Goal: Task Accomplishment & Management: Complete application form

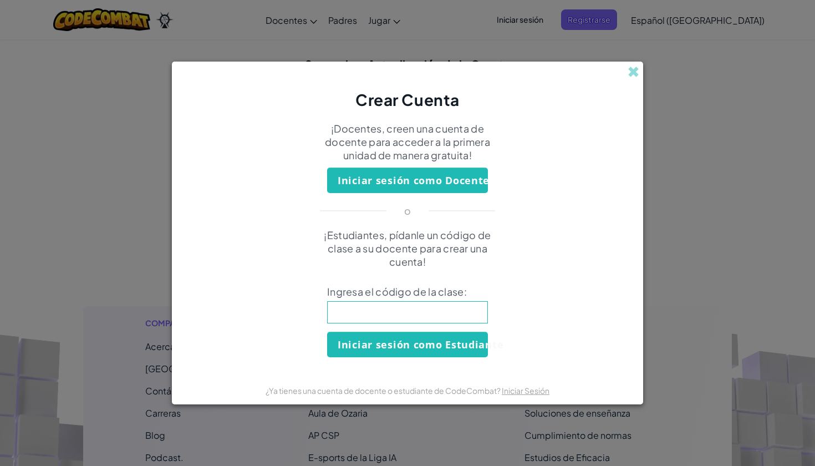
click at [739, 156] on div "Crear Cuenta ¡Docentes, creen una cuenta de docente para acceder a la primera u…" at bounding box center [407, 233] width 815 height 466
click at [390, 352] on button "Iniciar sesión como Estudiante" at bounding box center [407, 345] width 161 height 26
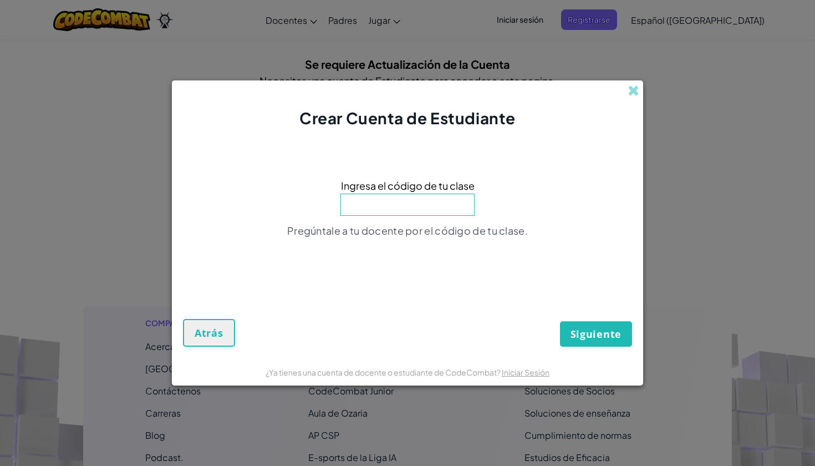
click at [205, 321] on button "Atrás" at bounding box center [209, 333] width 52 height 28
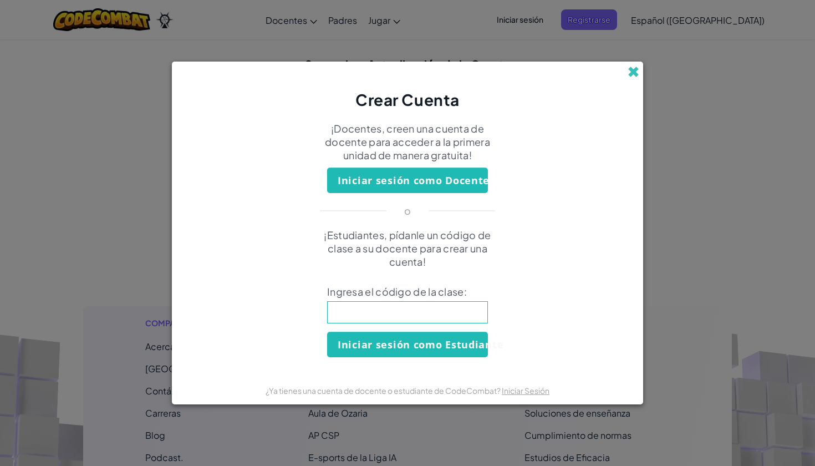
click at [634, 69] on span at bounding box center [634, 72] width 12 height 12
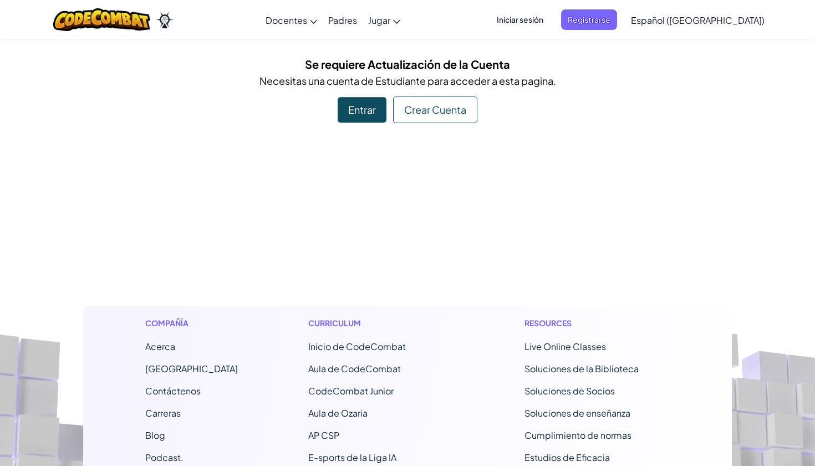
click at [433, 110] on div "Crear Cuenta" at bounding box center [435, 110] width 84 height 27
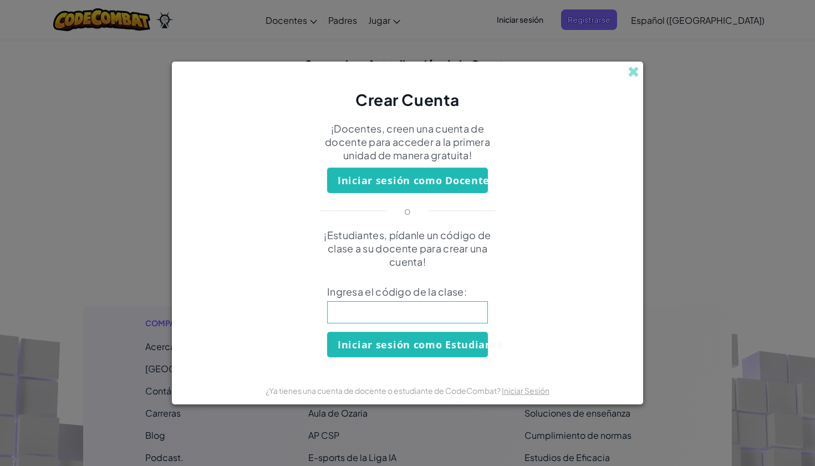
click at [380, 312] on input at bounding box center [407, 312] width 161 height 22
click at [632, 72] on span at bounding box center [634, 72] width 12 height 12
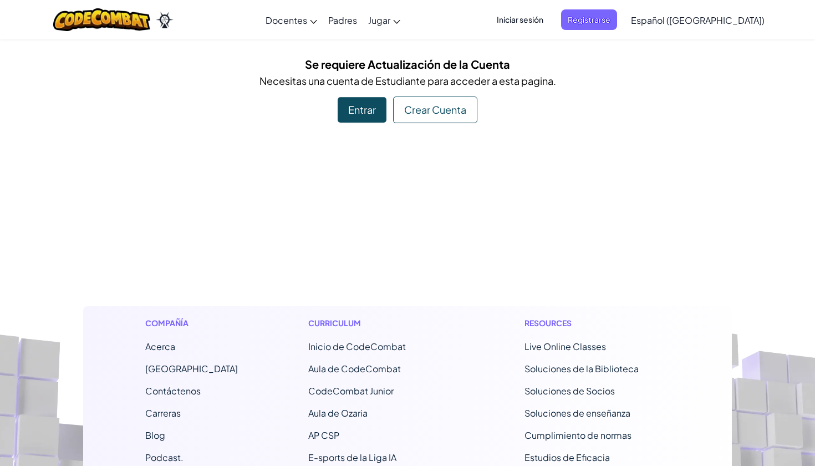
click at [431, 107] on div "Crear Cuenta" at bounding box center [435, 110] width 84 height 27
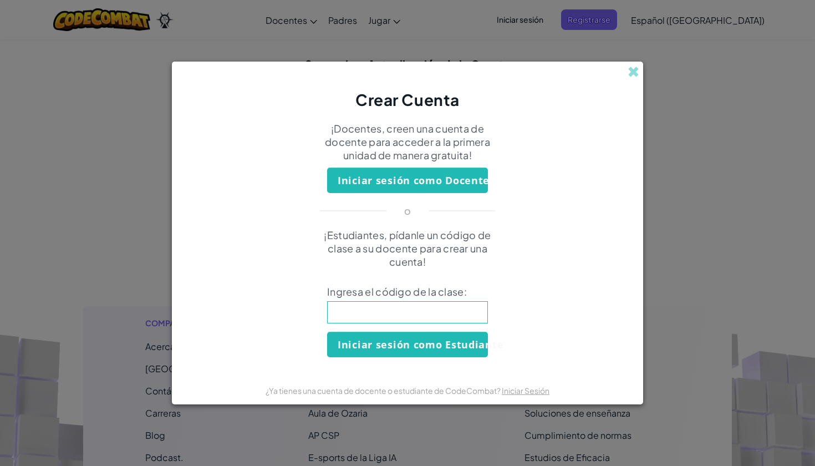
click at [404, 309] on input at bounding box center [407, 312] width 161 height 22
paste input "EastShirtArmy"
type input "EastShirtArmy"
click at [391, 338] on button "Iniciar sesión como Estudiante" at bounding box center [407, 345] width 161 height 26
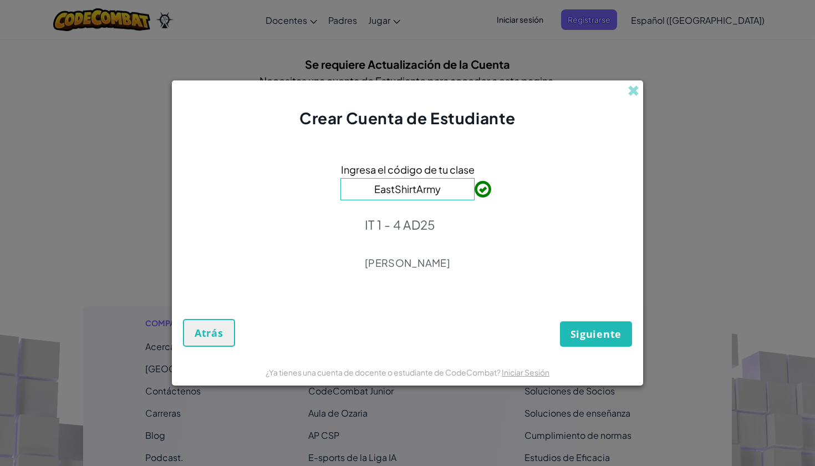
click at [607, 339] on span "Siguiente" at bounding box center [596, 333] width 51 height 13
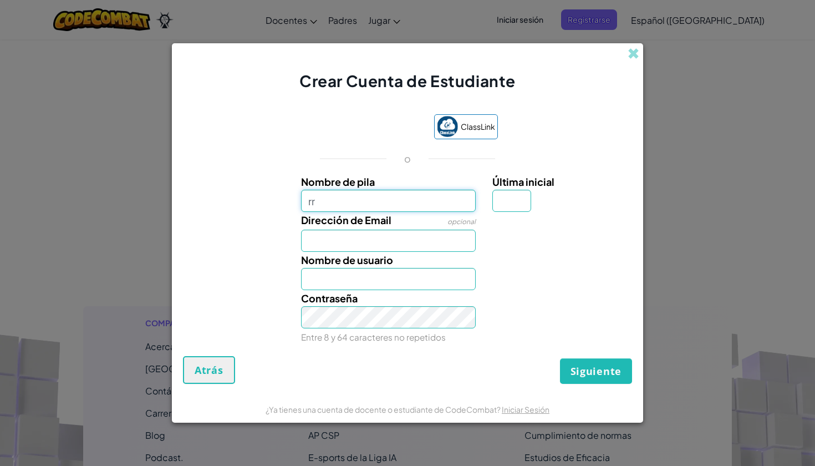
type input "r"
type input "[PERSON_NAME]"
click at [510, 202] on input "Última inicial" at bounding box center [512, 201] width 39 height 22
click at [512, 202] on input "Última inicial" at bounding box center [512, 201] width 39 height 22
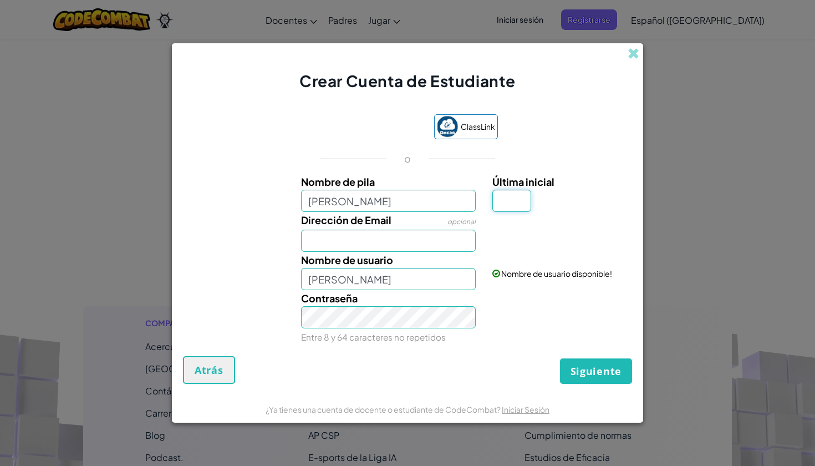
type input "b"
type input "B"
type input "[PERSON_NAME]"
type input "[EMAIL_ADDRESS][DOMAIN_NAME]"
type input "R"
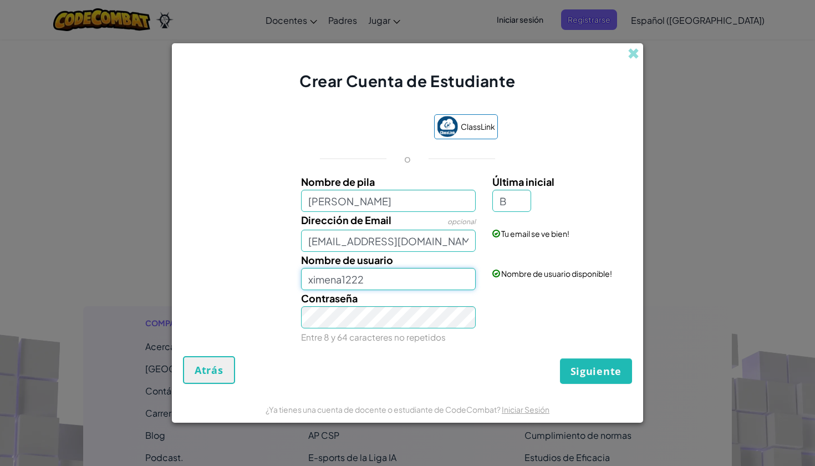
type input "ximena1222"
click at [601, 367] on span "Siguiente" at bounding box center [596, 370] width 51 height 13
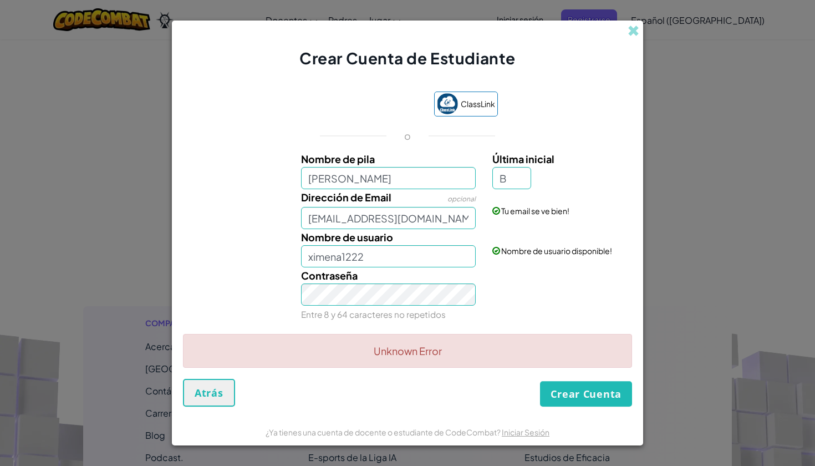
click at [590, 398] on button "Crear Cuenta" at bounding box center [586, 394] width 92 height 26
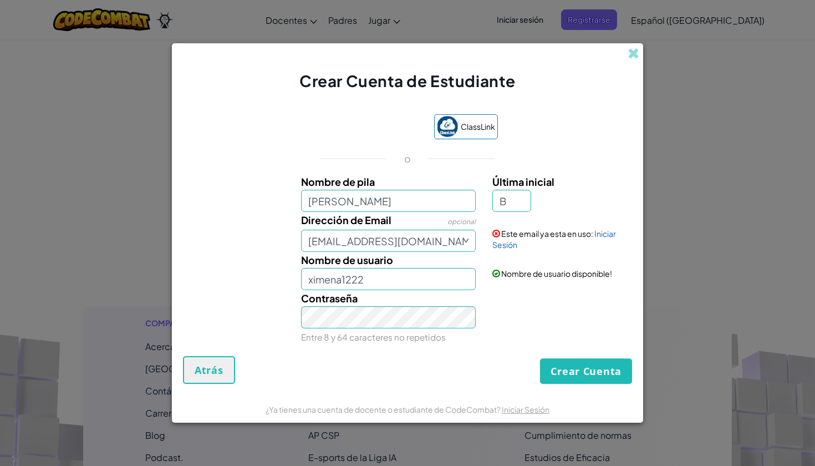
click at [592, 370] on button "Crear Cuenta" at bounding box center [586, 371] width 92 height 26
click at [541, 247] on div "Este email ya esta en uso: Iniciar Sesión" at bounding box center [561, 231] width 154 height 38
click at [636, 56] on span at bounding box center [634, 54] width 12 height 12
